Goal: Information Seeking & Learning: Learn about a topic

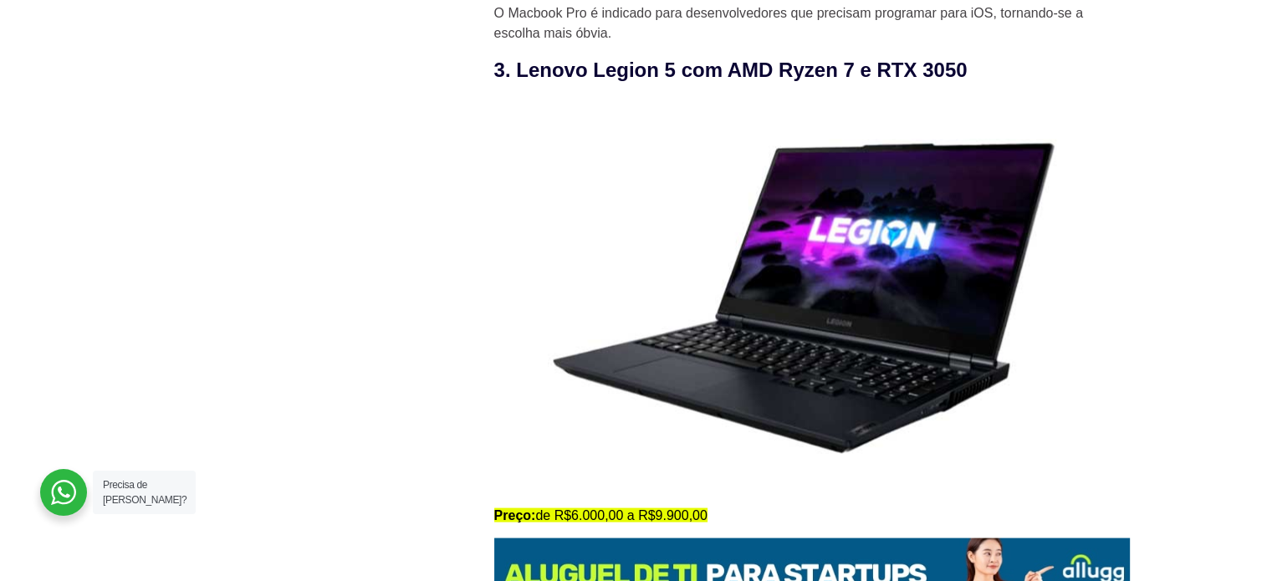
scroll to position [3088, 0]
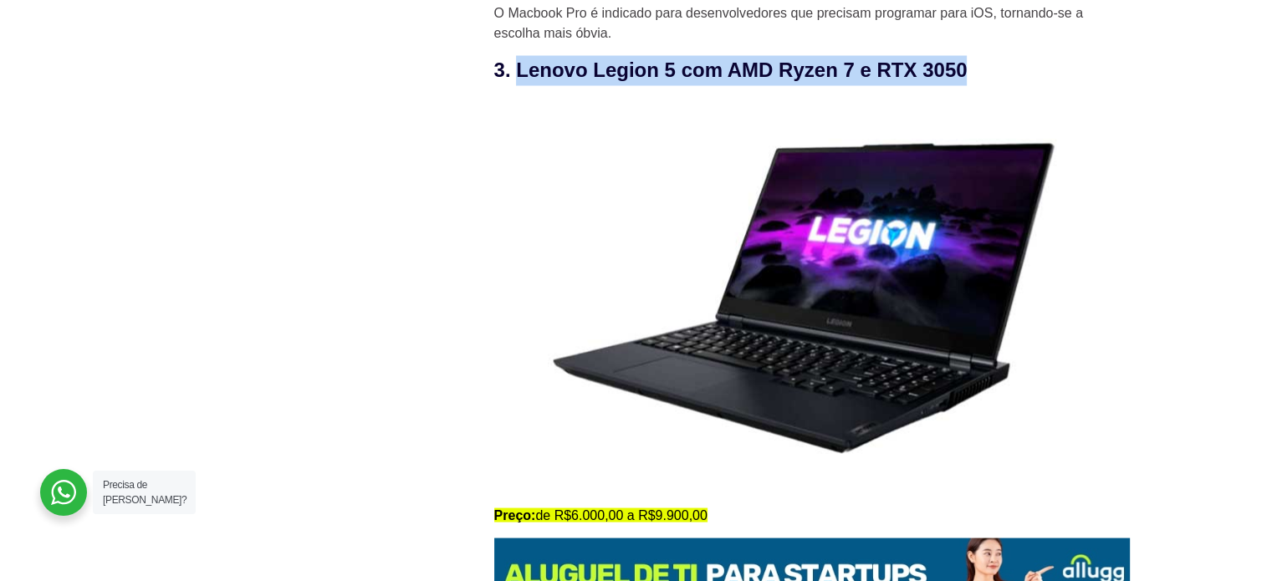
drag, startPoint x: 967, startPoint y: 66, endPoint x: 519, endPoint y: 73, distance: 448.4
click at [519, 73] on h3 "3. Lenovo Legion 5 com AMD Ryzen 7 e RTX 3050" at bounding box center [812, 70] width 636 height 30
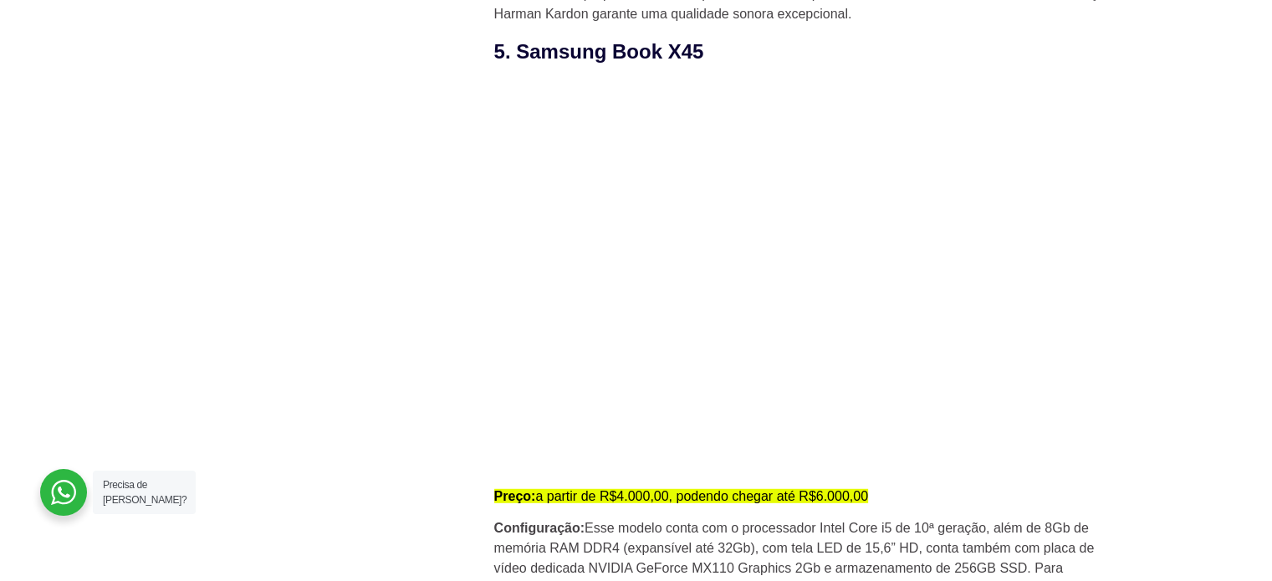
scroll to position [4524, 0]
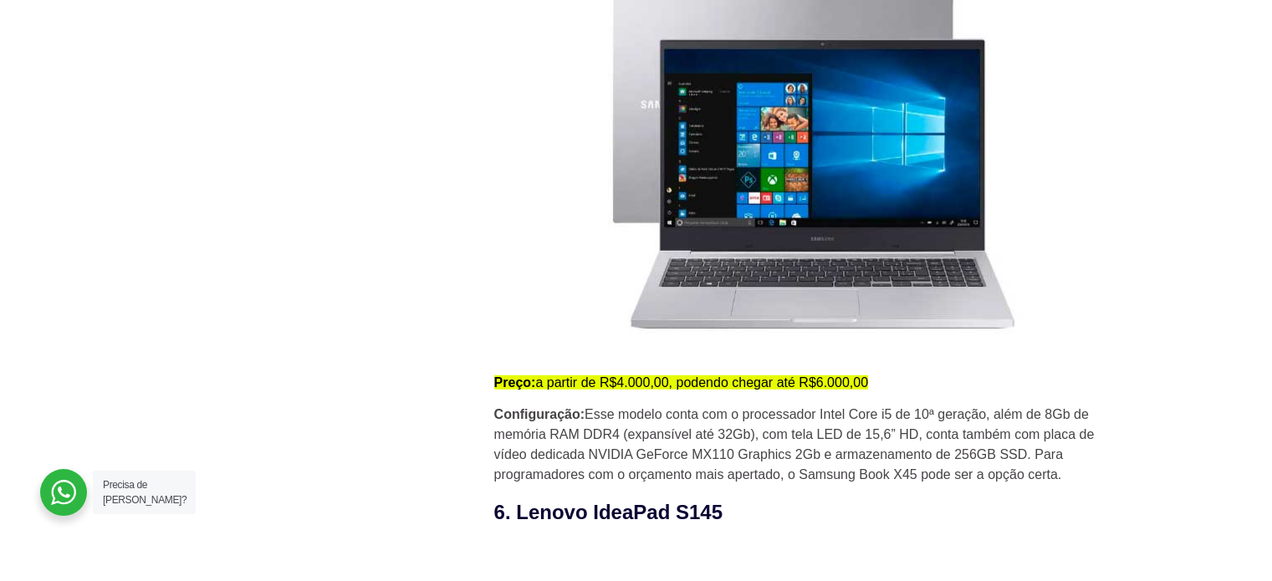
drag, startPoint x: 890, startPoint y: 378, endPoint x: 483, endPoint y: 389, distance: 407.5
click at [483, 389] on div "Novidades 10 certificações de TI mais valorizadas em 2025 HaaS como uma estraté…" at bounding box center [637, 225] width 1004 height 8468
click at [495, 390] on strong "Preço:" at bounding box center [515, 383] width 42 height 14
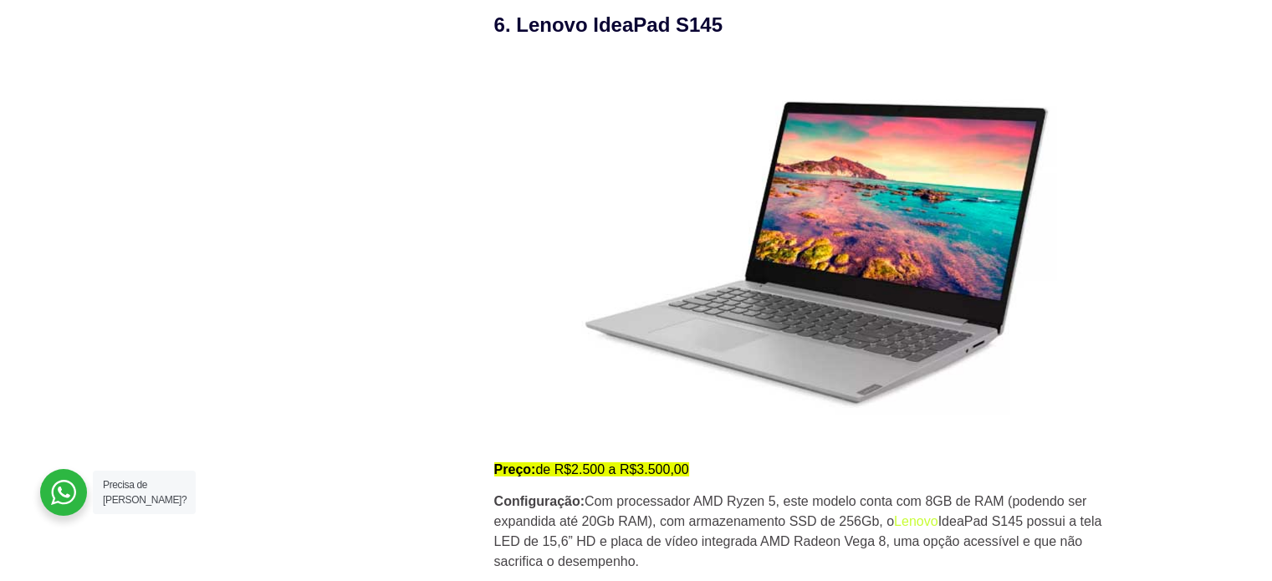
scroll to position [5115, 0]
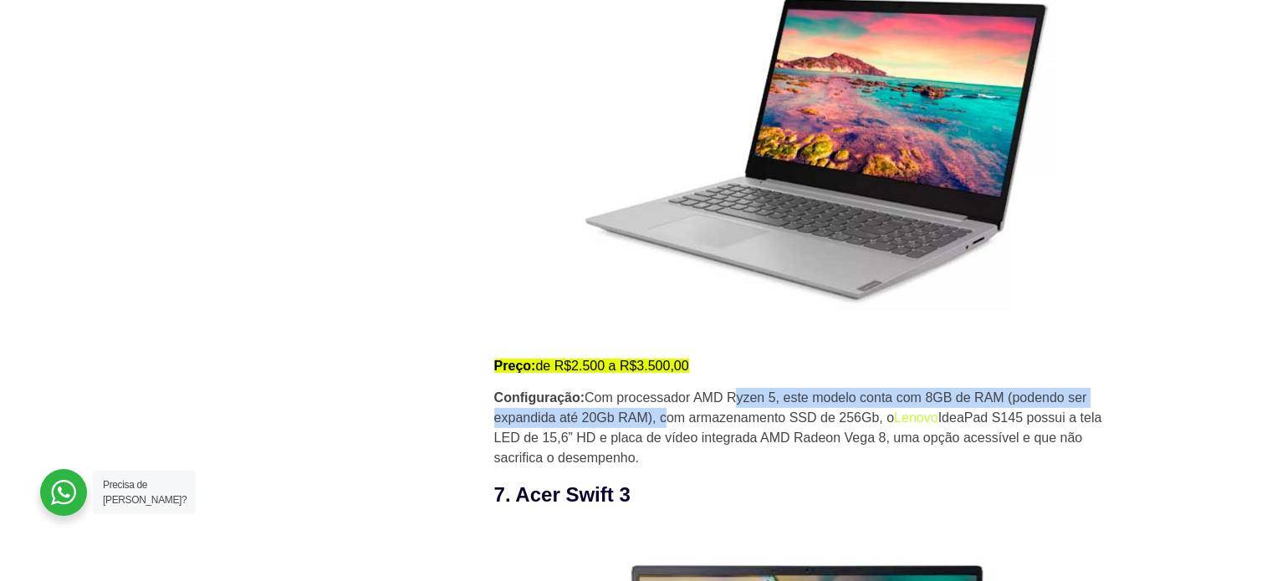
drag, startPoint x: 743, startPoint y: 411, endPoint x: 669, endPoint y: 420, distance: 74.2
click at [669, 420] on p "Configuração: Com processador AMD Ryzen 5, este modelo conta com 8GB de RAM (po…" at bounding box center [812, 428] width 636 height 80
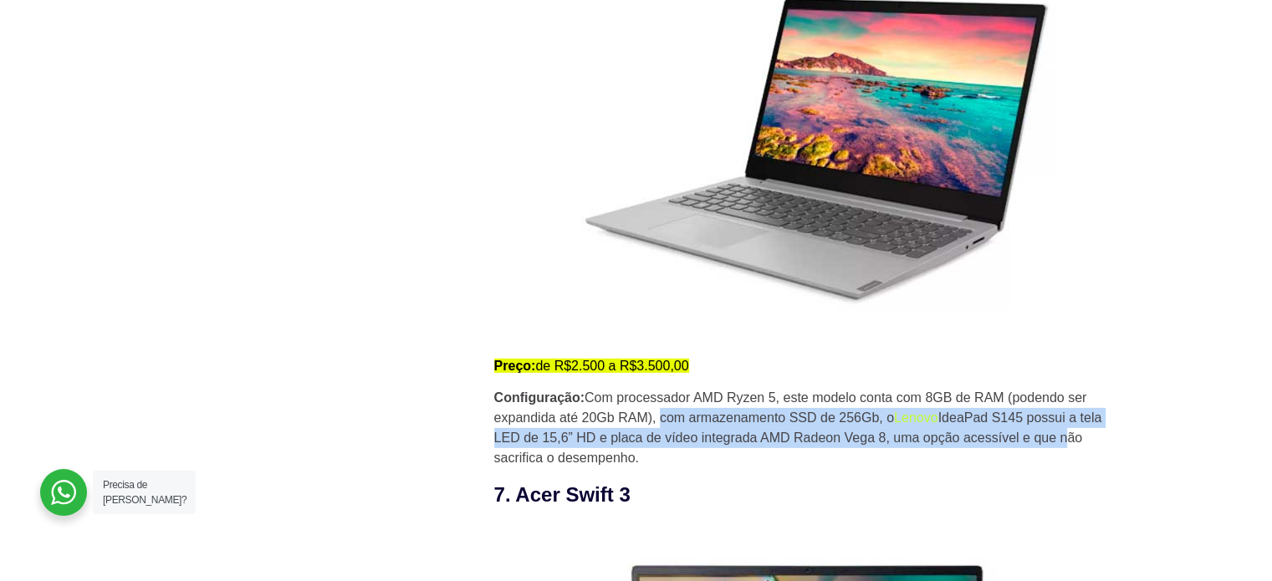
drag, startPoint x: 669, startPoint y: 420, endPoint x: 1057, endPoint y: 448, distance: 388.4
click at [1057, 448] on p "Configuração: Com processador AMD Ryzen 5, este modelo conta com 8GB de RAM (po…" at bounding box center [812, 428] width 636 height 80
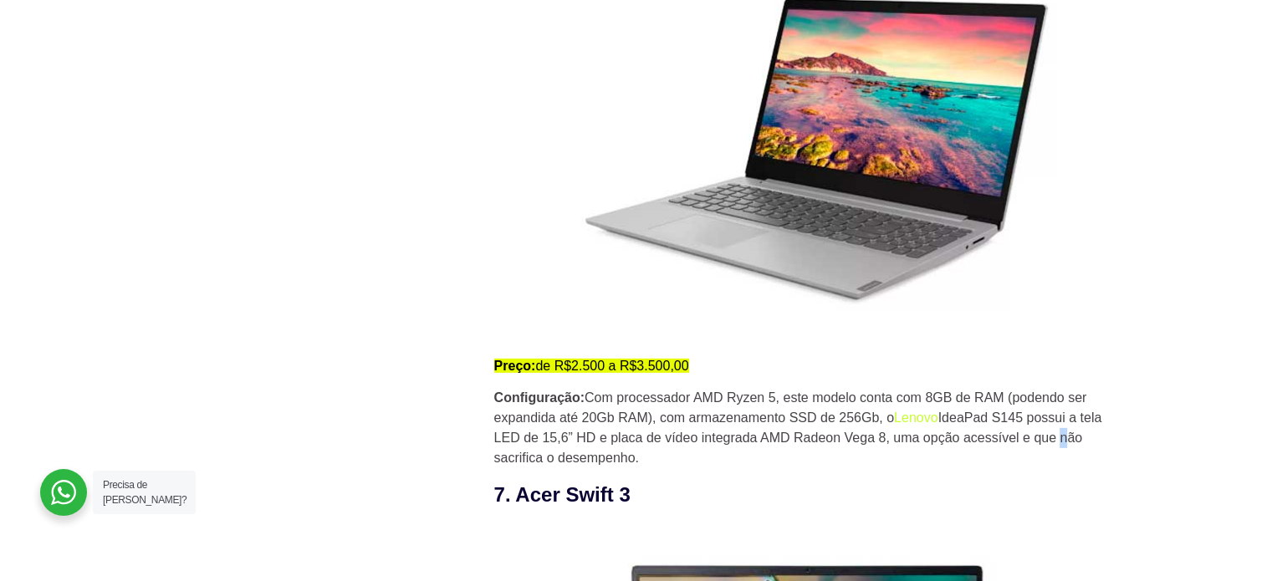
drag, startPoint x: 1057, startPoint y: 448, endPoint x: 1048, endPoint y: 454, distance: 10.2
click at [1048, 454] on p "Configuração: Com processador AMD Ryzen 5, este modelo conta com 8GB de RAM (po…" at bounding box center [812, 428] width 636 height 80
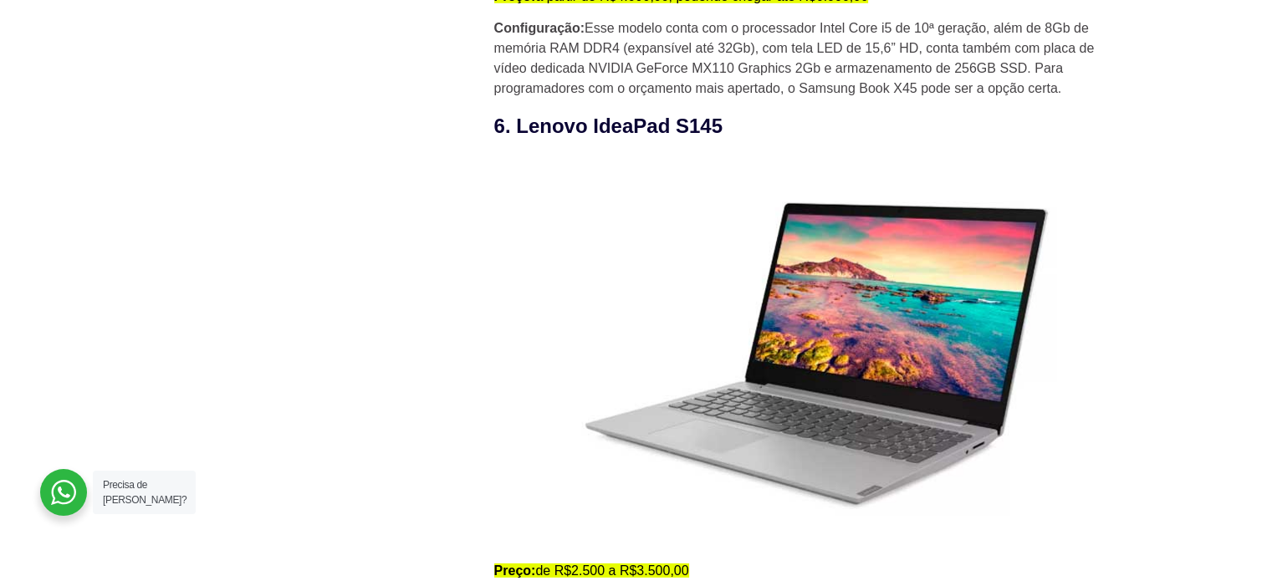
scroll to position [4895, 0]
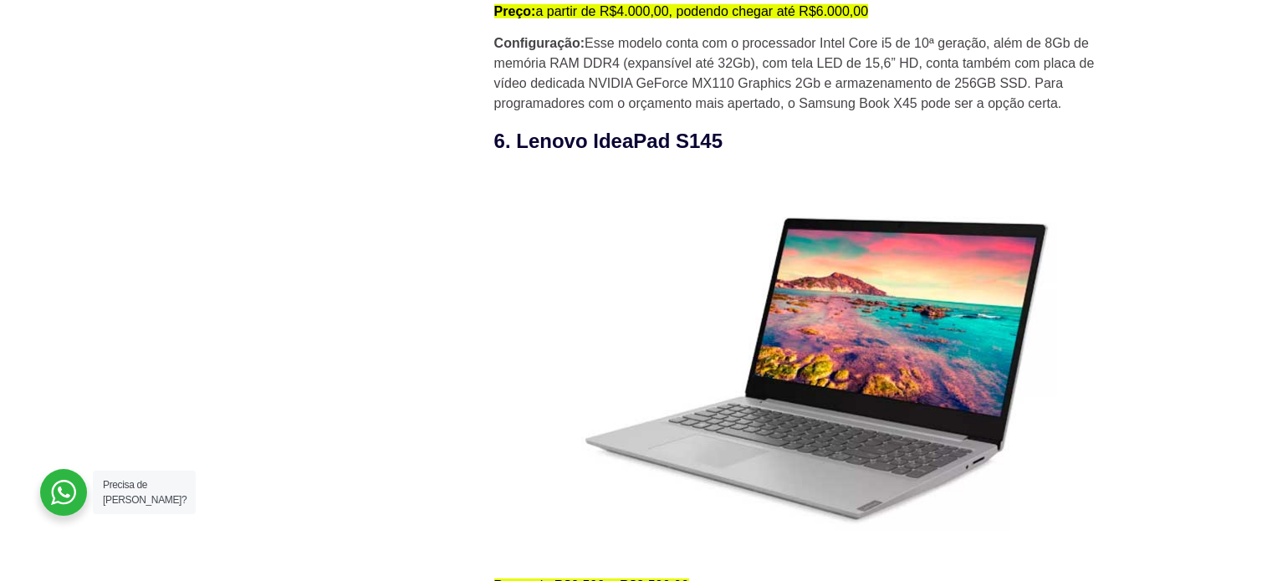
drag, startPoint x: 732, startPoint y: 139, endPoint x: 517, endPoint y: 144, distance: 215.0
click at [517, 144] on h3 "6. Lenovo IdeaPad S145" at bounding box center [812, 141] width 636 height 30
